Goal: Entertainment & Leisure: Consume media (video, audio)

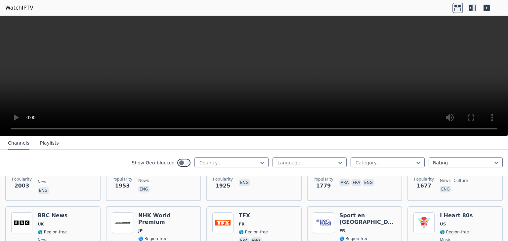
scroll to position [502, 0]
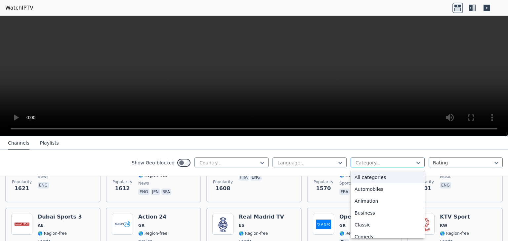
click at [369, 163] on div at bounding box center [385, 163] width 60 height 7
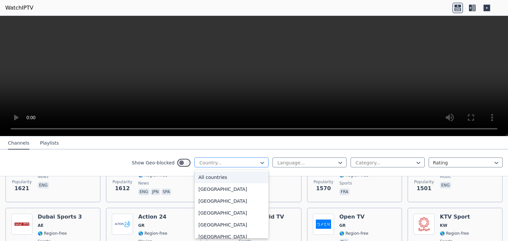
click at [242, 161] on div at bounding box center [229, 163] width 60 height 7
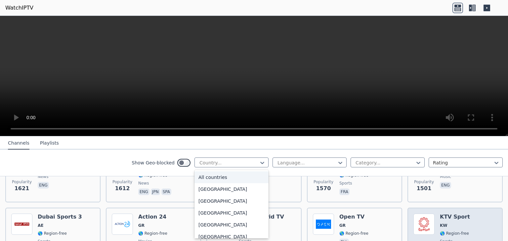
click at [448, 223] on span "KW" at bounding box center [455, 225] width 30 height 5
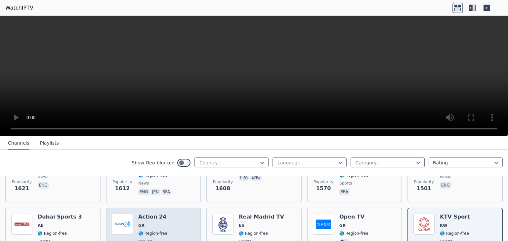
click at [167, 217] on div "Popularity 1421 Action 24 GR 🌎 Region-free movies ell" at bounding box center [153, 238] width 83 height 48
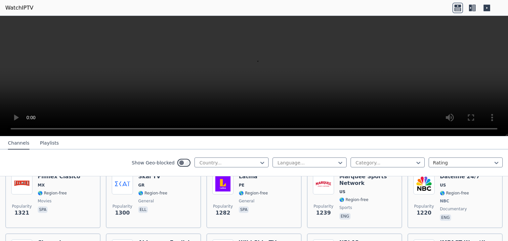
scroll to position [714, 0]
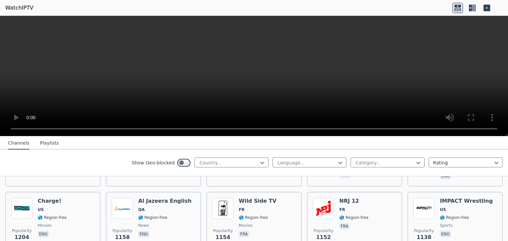
click at [167, 223] on span "news" at bounding box center [164, 225] width 53 height 5
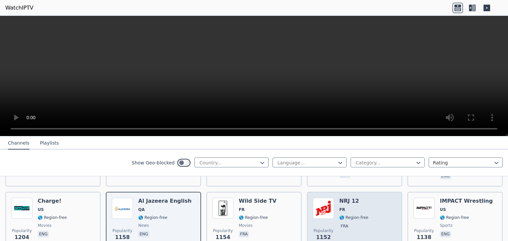
click at [349, 212] on div "NRJ 12 FR 🌎 Region-free fra" at bounding box center [353, 222] width 29 height 48
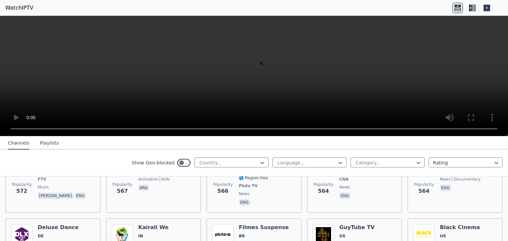
scroll to position [1943, 0]
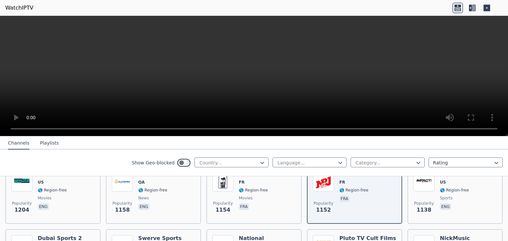
scroll to position [0, 0]
